Goal: Check status: Check status

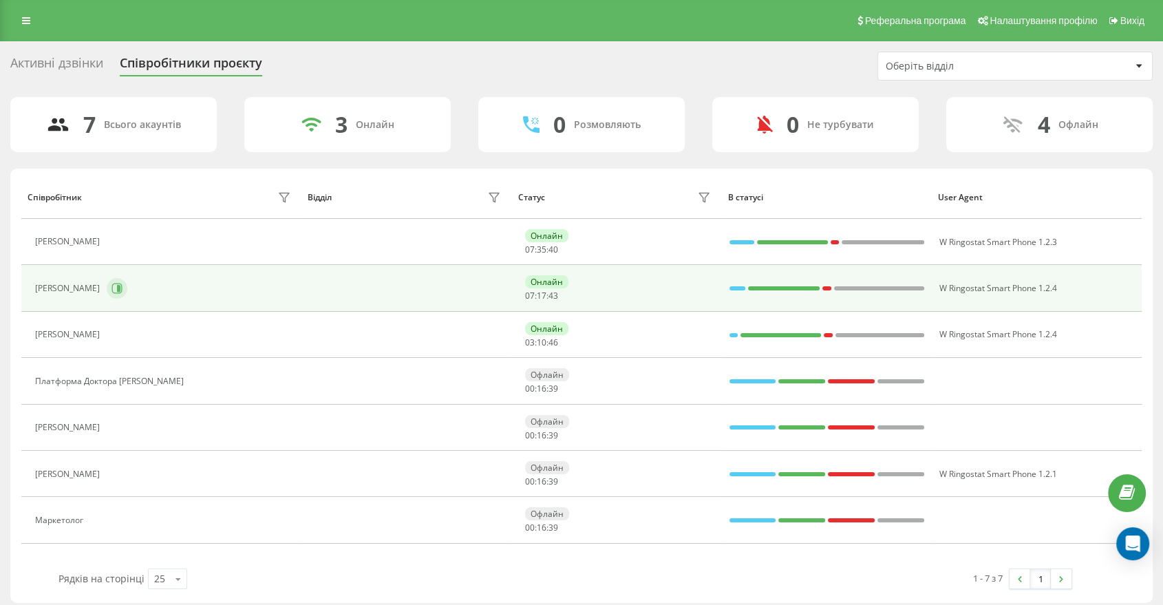
drag, startPoint x: 124, startPoint y: 283, endPoint x: 117, endPoint y: 285, distance: 7.2
click at [121, 284] on div "[PERSON_NAME]" at bounding box center [164, 288] width 259 height 23
click at [117, 285] on button at bounding box center [117, 288] width 21 height 21
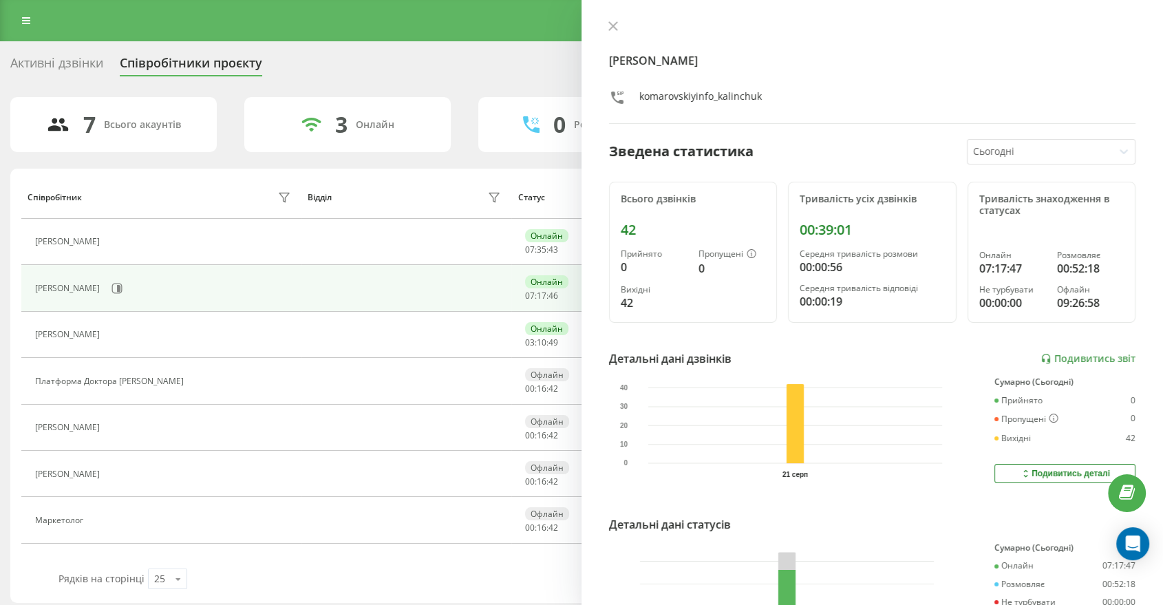
click at [619, 22] on button at bounding box center [613, 27] width 18 height 13
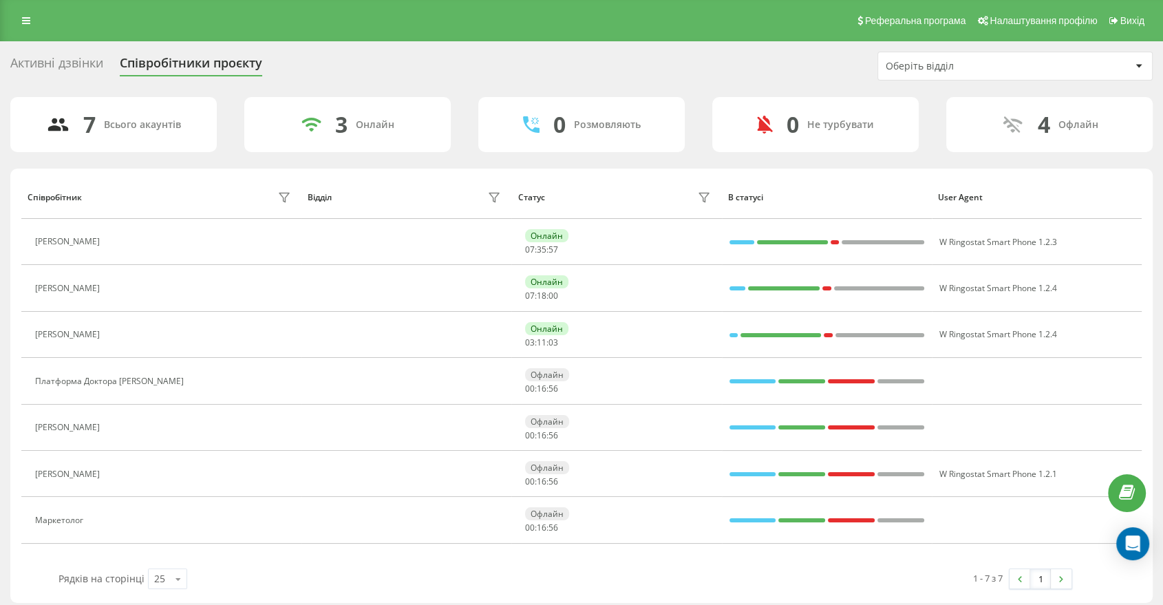
click at [738, 60] on div "Активні дзвінки Співробітники проєкту Оберіть відділ" at bounding box center [581, 66] width 1142 height 29
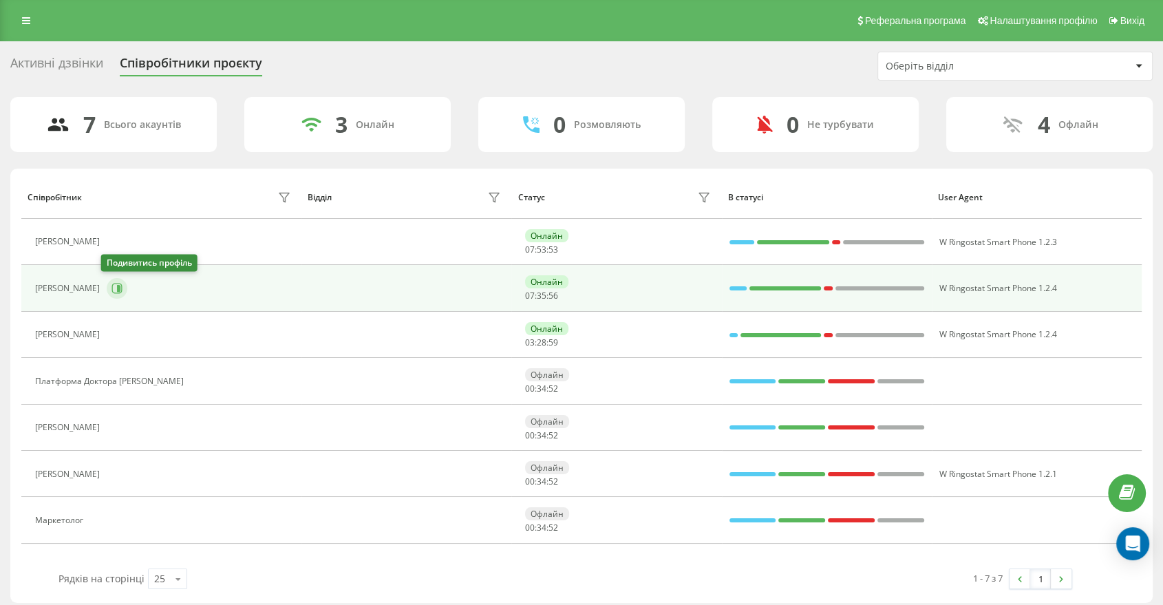
click at [112, 291] on icon at bounding box center [117, 289] width 10 height 10
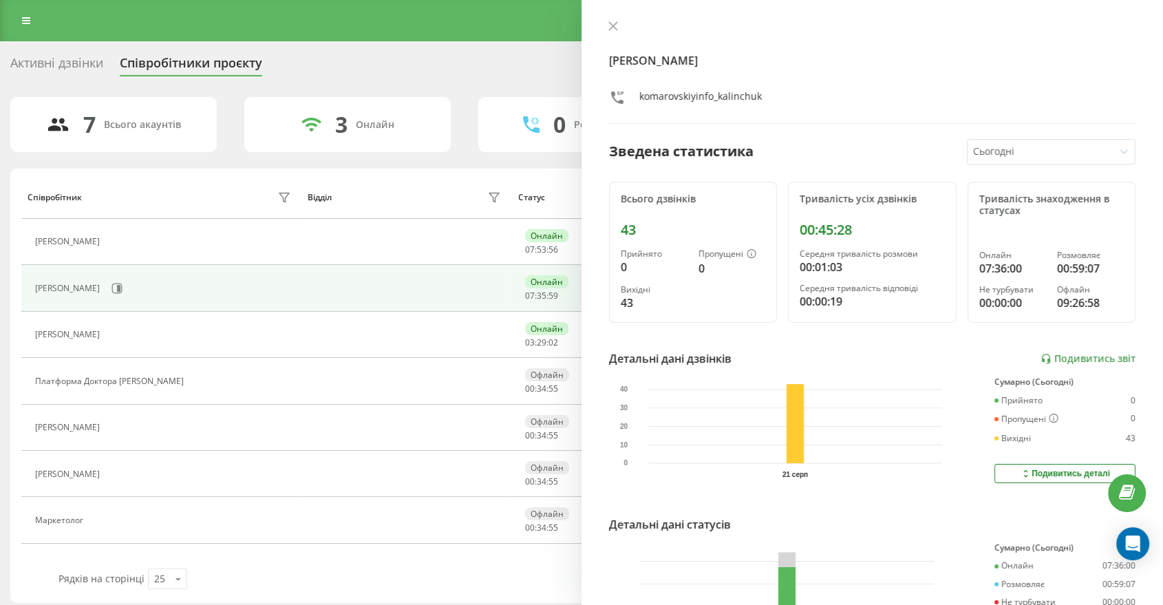
click at [616, 17] on div "Дар'я [PERSON_NAME] komarovskiyinfo_kalinchuk Зведена статистика Сьогодні Всьог…" at bounding box center [873, 302] width 582 height 605
click at [620, 27] on button at bounding box center [613, 27] width 18 height 13
